Goal: Task Accomplishment & Management: Manage account settings

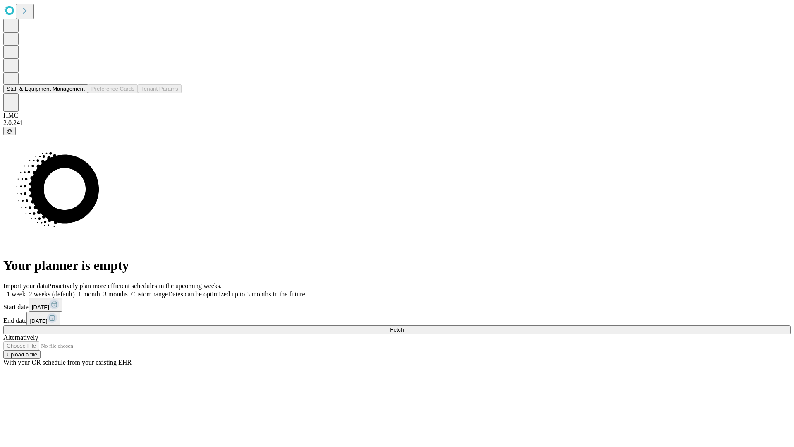
click at [79, 93] on button "Staff & Equipment Management" at bounding box center [45, 88] width 85 height 9
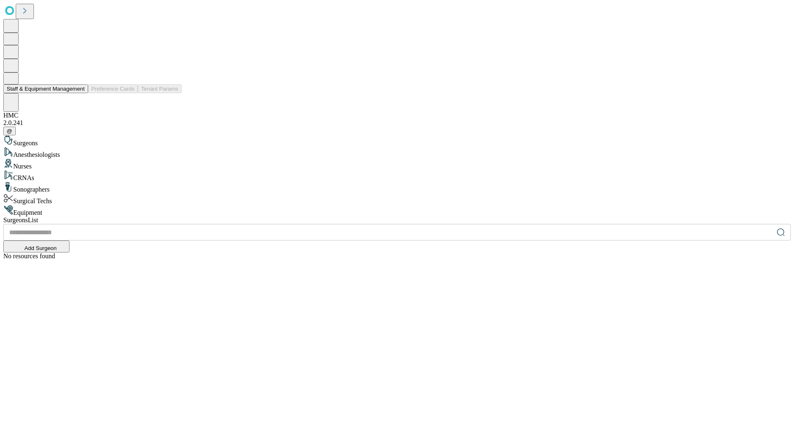
click at [79, 93] on button "Staff & Equipment Management" at bounding box center [45, 88] width 85 height 9
